Goal: Navigation & Orientation: Find specific page/section

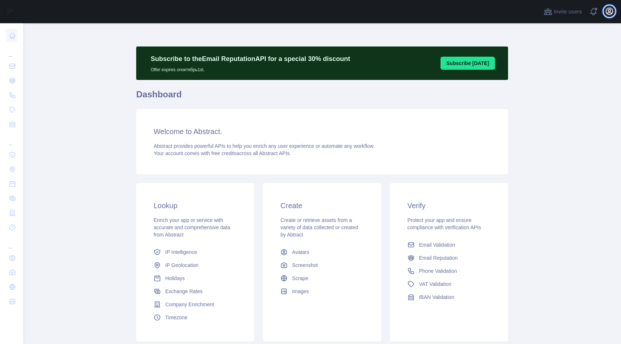
click at [611, 13] on icon "button" at bounding box center [610, 11] width 7 height 7
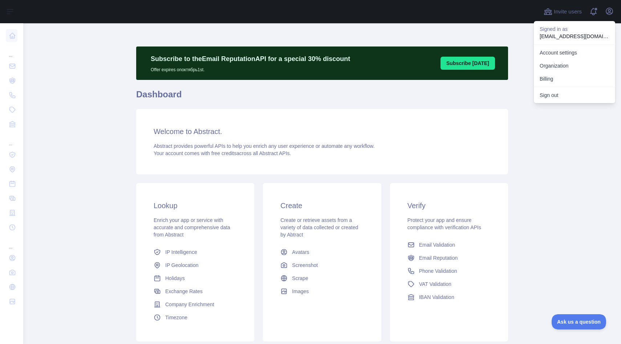
click at [146, 22] on div at bounding box center [281, 11] width 505 height 23
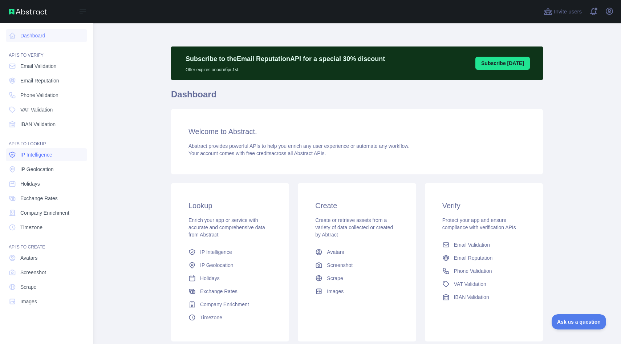
click at [43, 157] on span "IP Intelligence" at bounding box center [36, 154] width 32 height 7
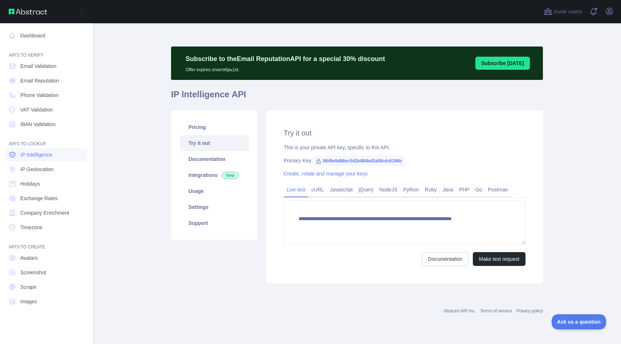
type textarea "**********"
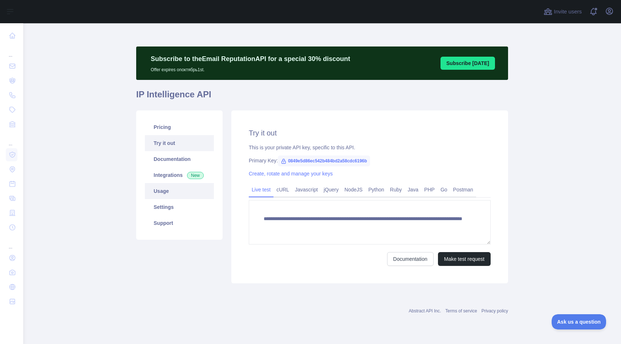
click at [163, 192] on link "Usage" at bounding box center [179, 191] width 69 height 16
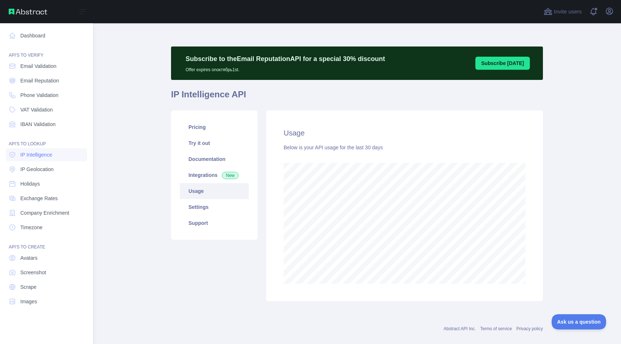
scroll to position [363075, 362868]
click at [31, 169] on span "IP Geolocation" at bounding box center [36, 169] width 33 height 7
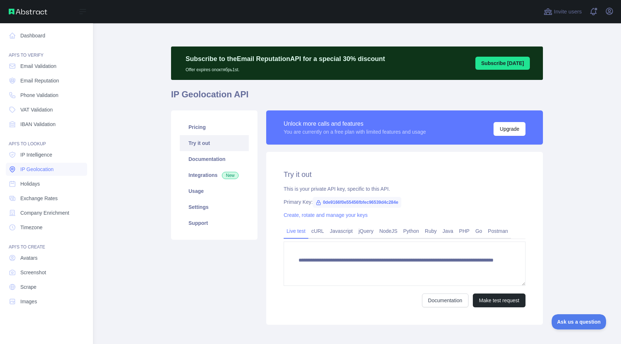
click at [34, 169] on span "IP Geolocation" at bounding box center [36, 169] width 33 height 7
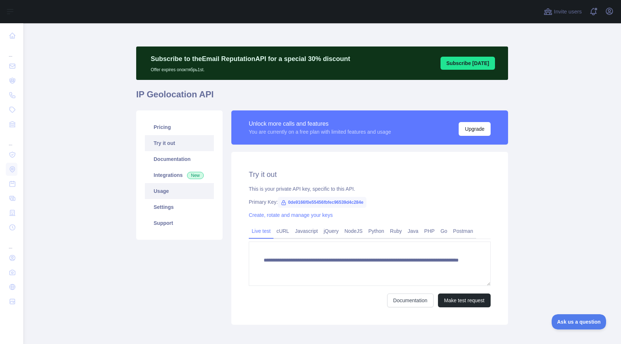
click at [161, 190] on link "Usage" at bounding box center [179, 191] width 69 height 16
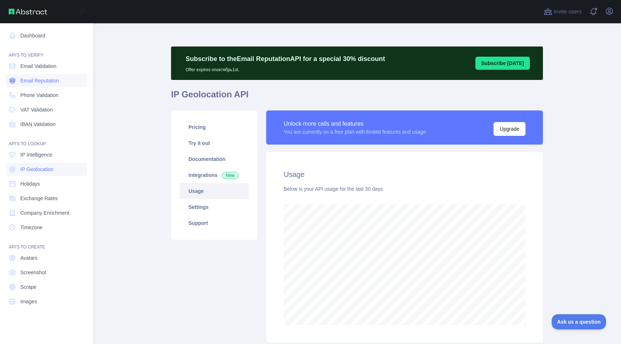
scroll to position [363075, 362868]
click at [36, 155] on span "IP Intelligence" at bounding box center [36, 154] width 32 height 7
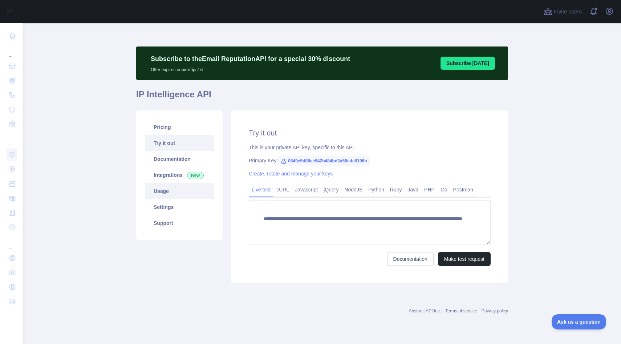
click at [165, 192] on link "Usage" at bounding box center [179, 191] width 69 height 16
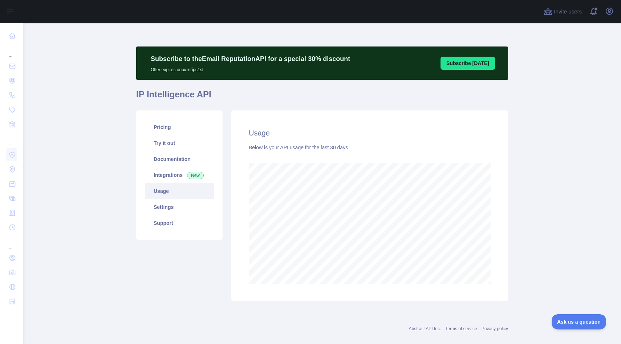
scroll to position [321, 598]
click at [165, 173] on link "Integrations New" at bounding box center [179, 175] width 69 height 16
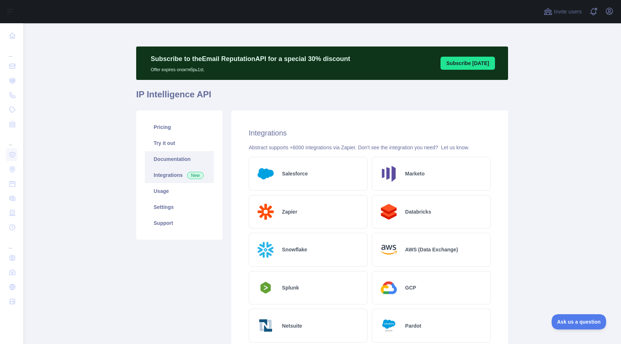
click at [167, 157] on link "Documentation" at bounding box center [179, 159] width 69 height 16
click at [161, 128] on link "Pricing" at bounding box center [179, 127] width 69 height 16
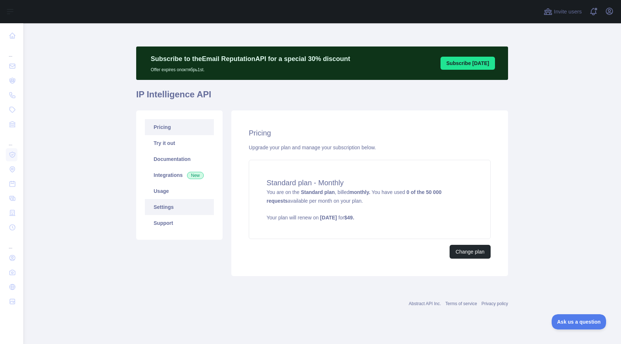
click at [167, 205] on link "Settings" at bounding box center [179, 207] width 69 height 16
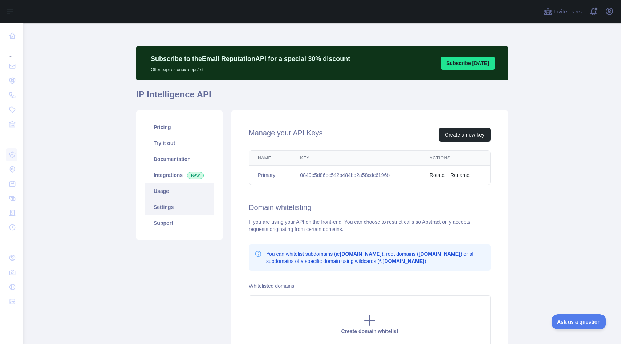
click at [164, 190] on link "Usage" at bounding box center [179, 191] width 69 height 16
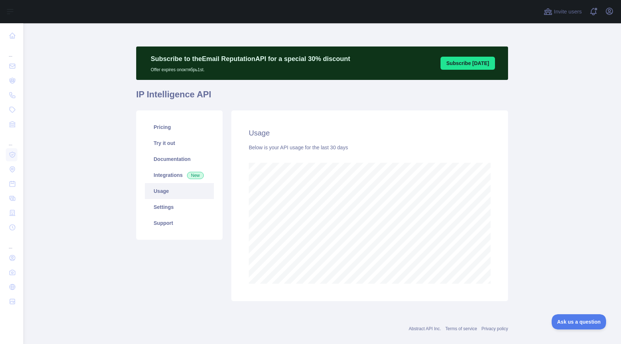
scroll to position [321, 598]
click at [164, 205] on link "Settings" at bounding box center [179, 207] width 69 height 16
